Goal: Navigation & Orientation: Find specific page/section

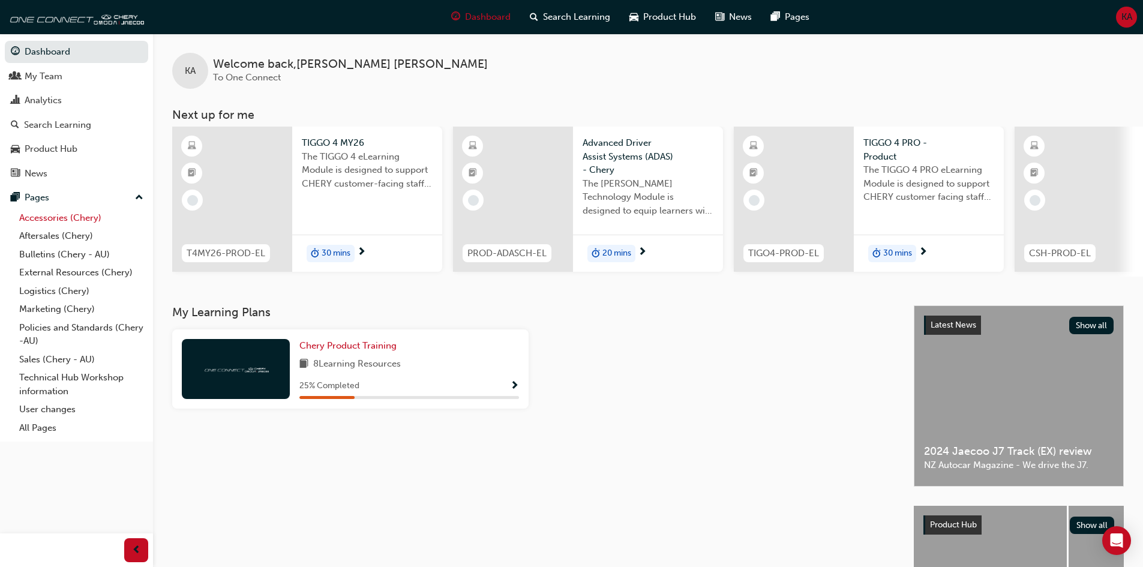
click at [59, 215] on link "Accessories (Chery)" at bounding box center [81, 218] width 134 height 19
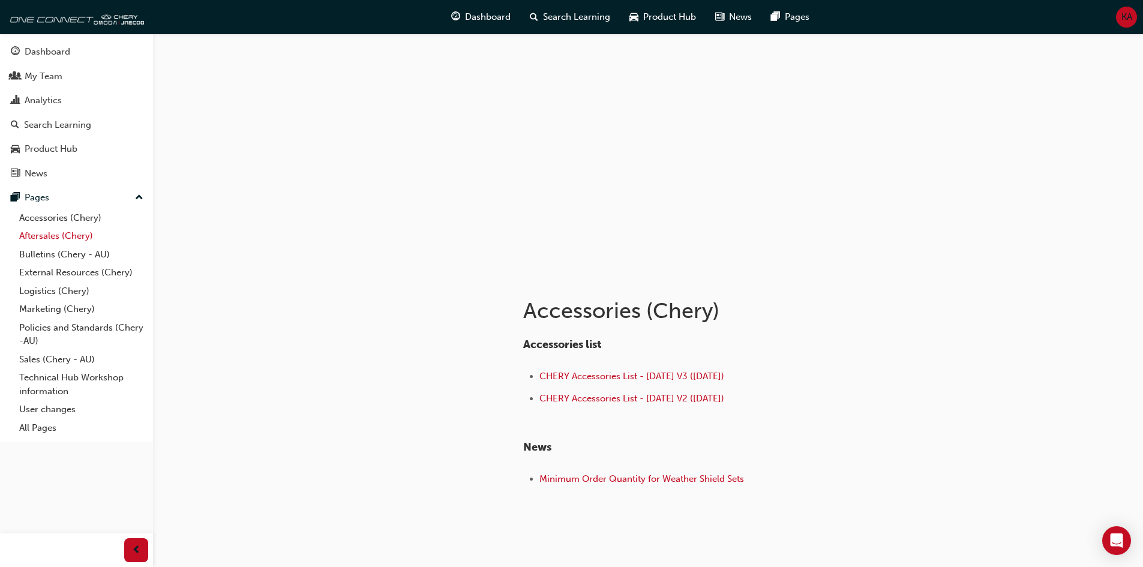
click at [50, 239] on link "Aftersales (Chery)" at bounding box center [81, 236] width 134 height 19
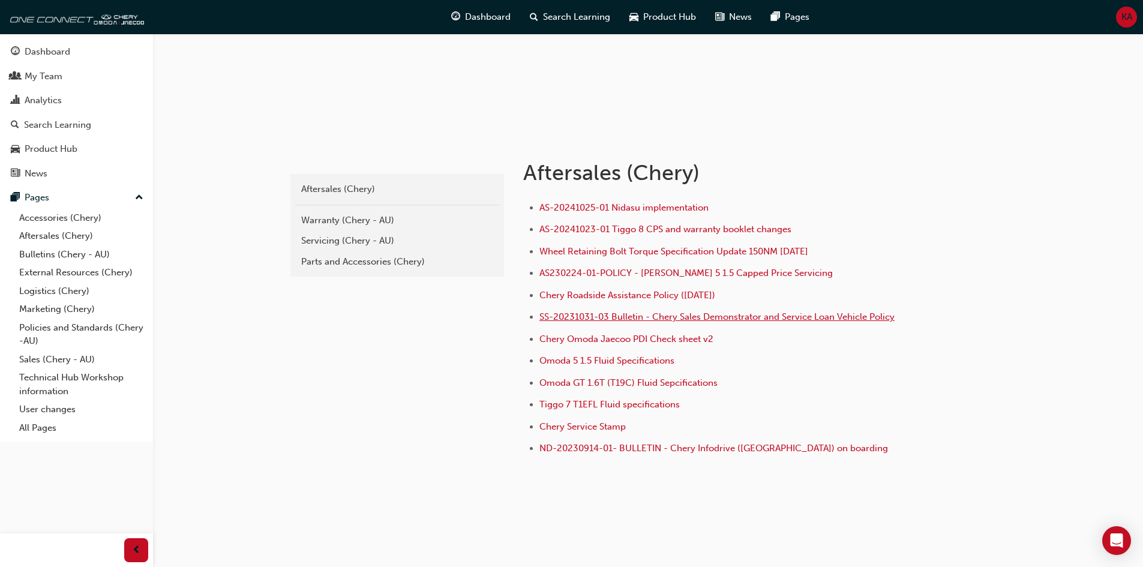
scroll to position [145, 0]
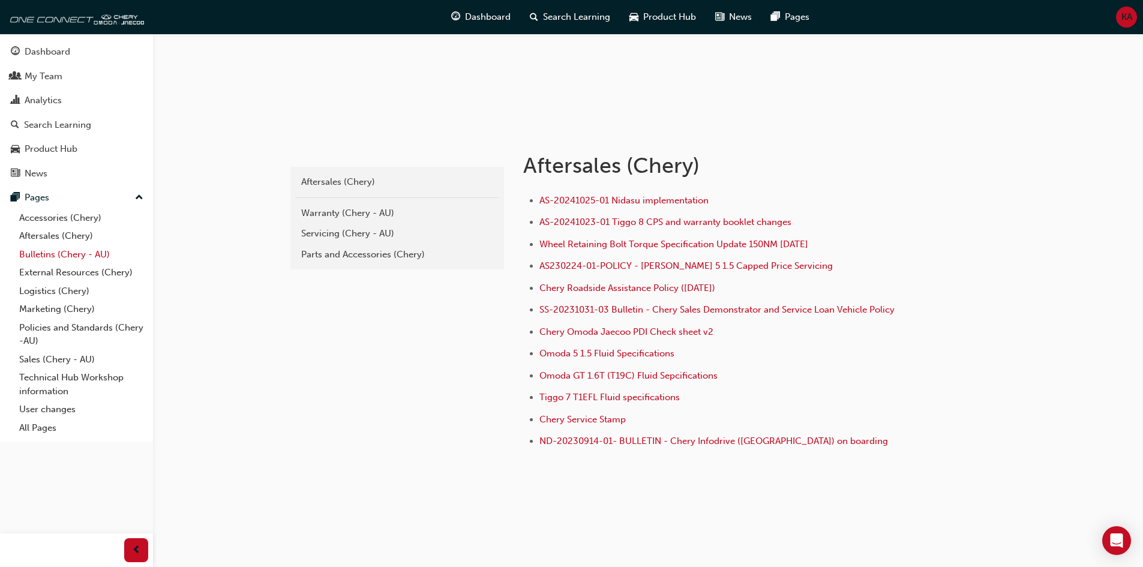
click at [55, 256] on link "Bulletins (Chery - AU)" at bounding box center [81, 254] width 134 height 19
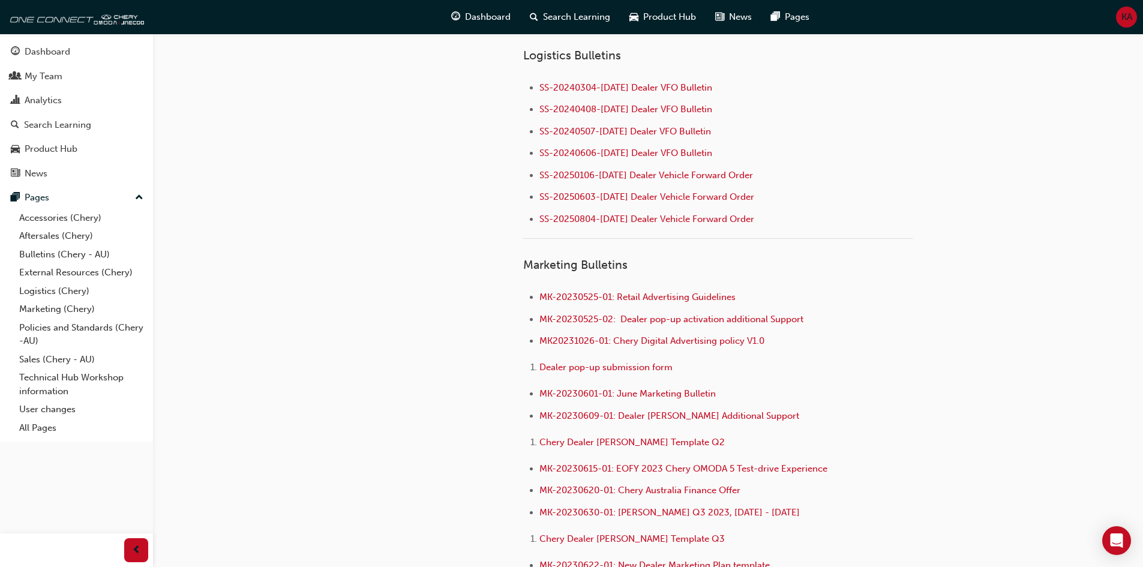
scroll to position [1463, 0]
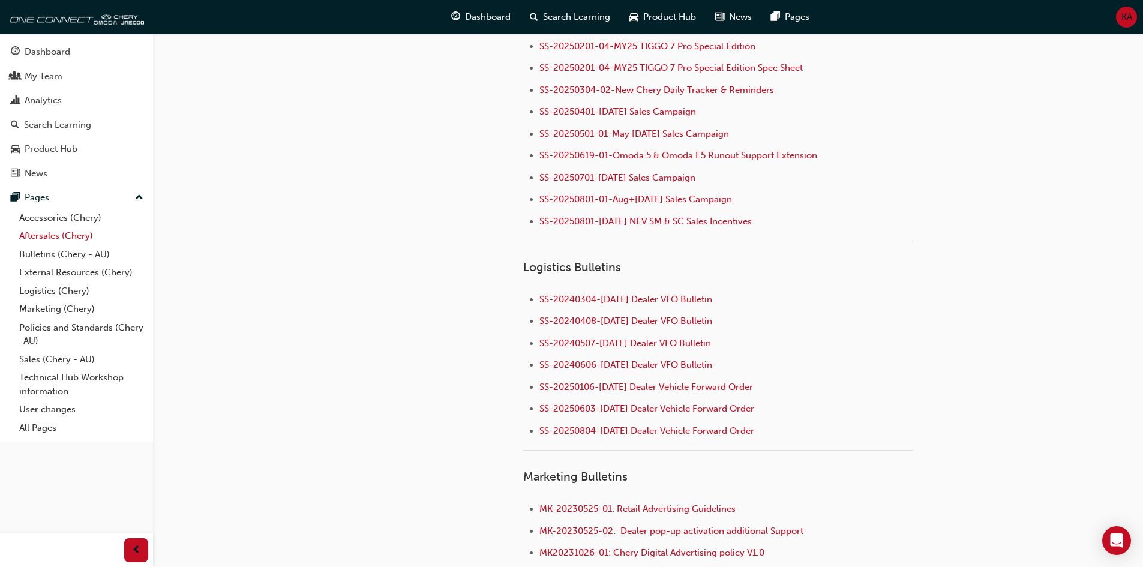
click at [85, 233] on link "Aftersales (Chery)" at bounding box center [81, 236] width 134 height 19
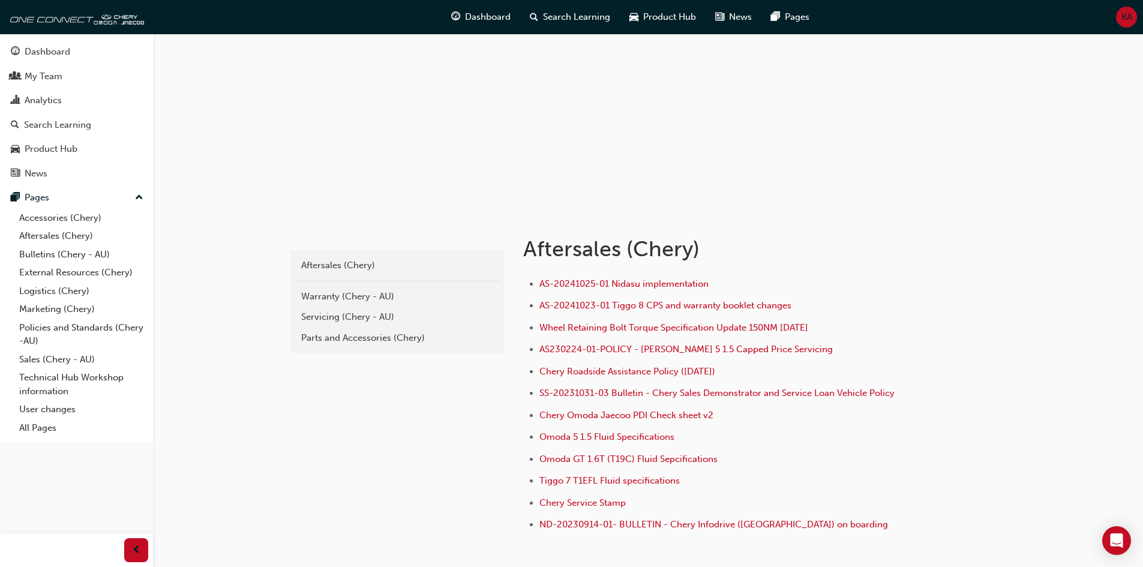
scroll to position [145, 0]
